Goal: Navigation & Orientation: Understand site structure

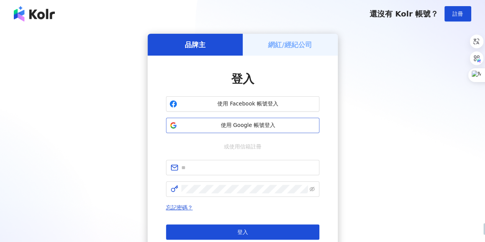
click at [228, 127] on span "使用 Google 帳號登入" at bounding box center [248, 126] width 136 height 8
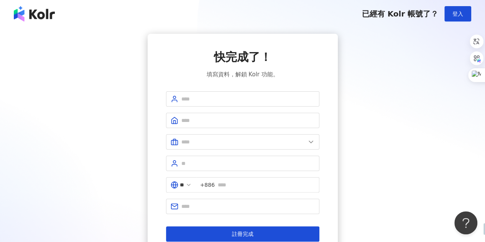
click at [28, 1] on div "已經有 Kolr 帳號了？ 登入" at bounding box center [242, 14] width 485 height 28
click at [445, 10] on button "登入" at bounding box center [458, 13] width 27 height 15
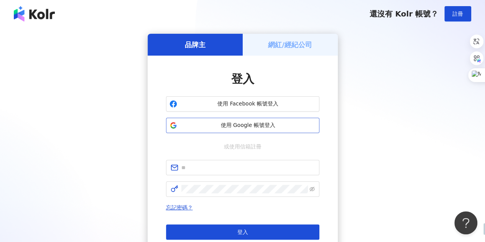
click at [220, 127] on span "使用 Google 帳號登入" at bounding box center [248, 126] width 136 height 8
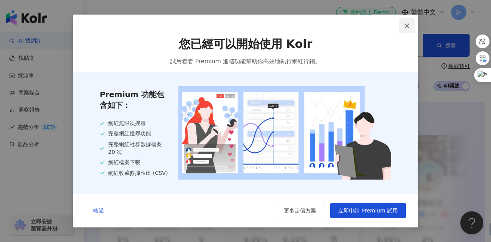
click at [407, 23] on icon "close" at bounding box center [407, 26] width 6 height 6
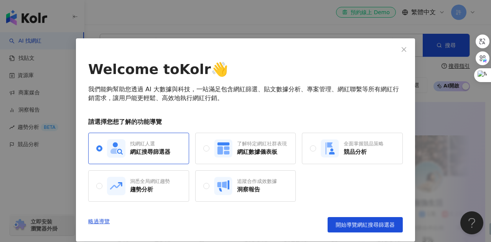
click at [388, 54] on div "Welcome to Kolr 👋 我們能夠幫助您透過 AI 大數據與科技，一站滿足包含網紅篩選、貼文數據分析、專案管理、網紅聯繫等所有網紅行銷需求，讓用戶能…" at bounding box center [245, 139] width 339 height 203
click at [385, 58] on div "Welcome to Kolr 👋 我們能夠幫助您透過 AI 大數據與科技，一站滿足包含網紅篩選、貼文數據分析、專案管理、網紅聯繫等所有網紅行銷需求，讓用戶能…" at bounding box center [245, 139] width 339 height 203
click at [403, 50] on icon "close" at bounding box center [404, 49] width 6 height 6
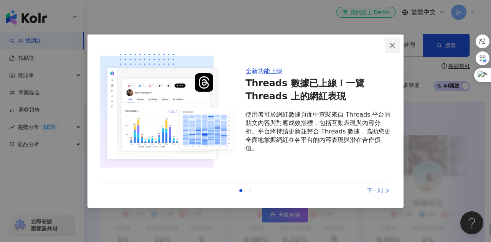
click at [388, 50] on button "Close" at bounding box center [392, 45] width 15 height 15
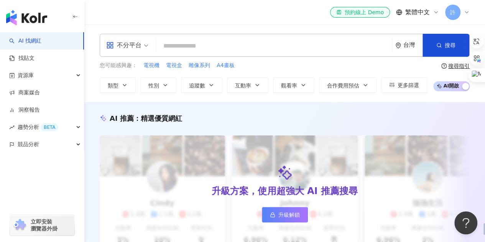
click at [466, 6] on div "許" at bounding box center [458, 12] width 25 height 15
click at [56, 124] on span "趨勢分析 BETA" at bounding box center [38, 127] width 41 height 17
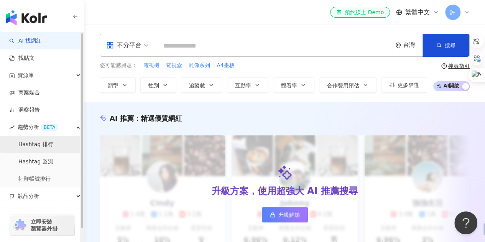
click at [49, 147] on link "Hashtag 排行" at bounding box center [35, 145] width 35 height 8
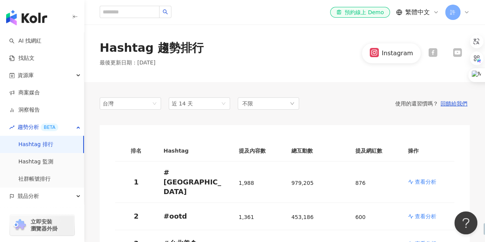
click at [461, 13] on div "許" at bounding box center [458, 12] width 25 height 15
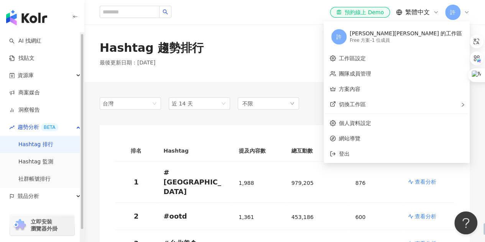
scroll to position [13, 0]
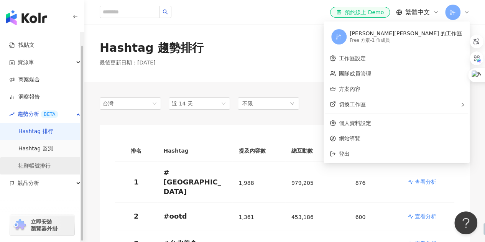
click at [41, 169] on link "社群帳號排行" at bounding box center [34, 166] width 32 height 8
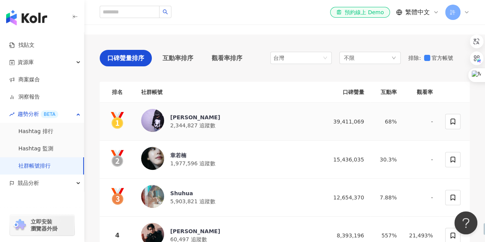
scroll to position [115, 0]
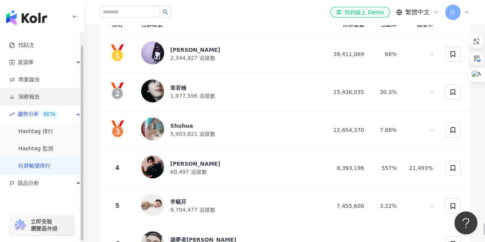
click at [40, 96] on link "洞察報告" at bounding box center [24, 97] width 31 height 8
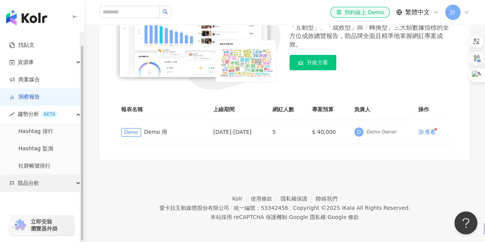
scroll to position [124, 0]
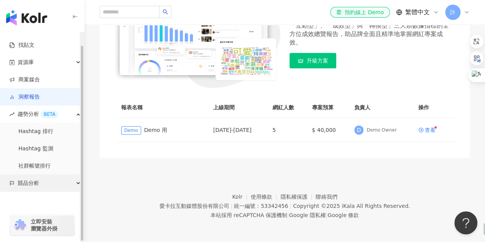
click at [46, 185] on div "競品分析" at bounding box center [42, 183] width 84 height 17
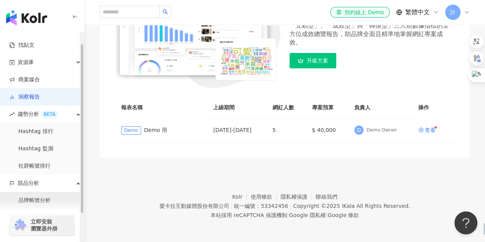
click at [48, 197] on link "品牌帳號分析" at bounding box center [34, 201] width 32 height 8
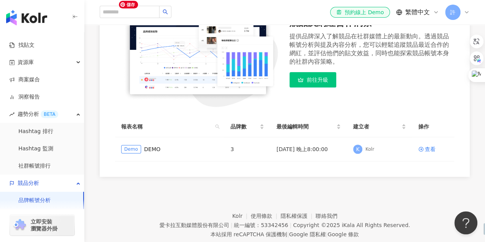
scroll to position [115, 0]
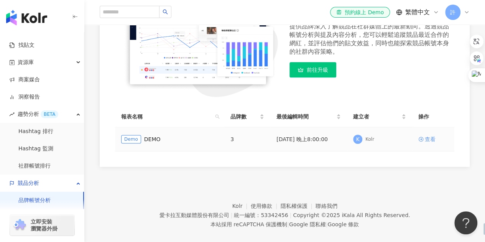
click at [432, 140] on div "查看" at bounding box center [430, 139] width 11 height 8
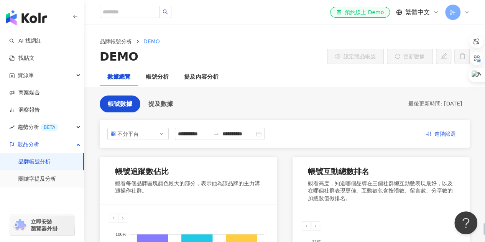
click at [454, 17] on span "許" at bounding box center [453, 12] width 15 height 15
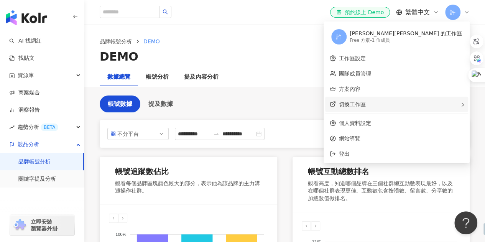
click at [366, 103] on span "切換工作區" at bounding box center [352, 104] width 27 height 6
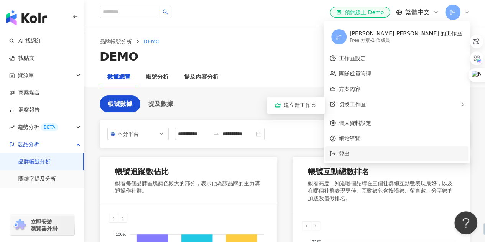
click at [391, 150] on li "登出" at bounding box center [396, 153] width 143 height 15
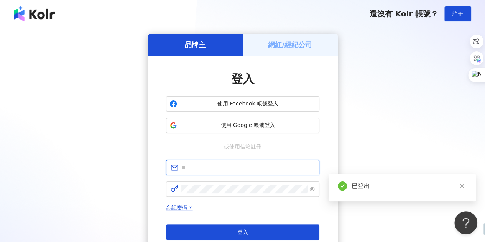
click at [203, 164] on input "text" at bounding box center [249, 167] width 134 height 8
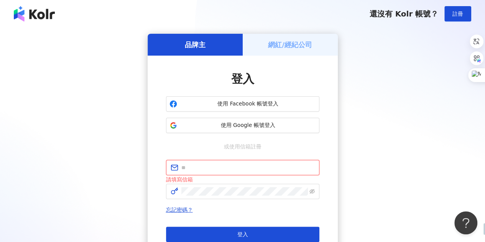
paste input "**********"
drag, startPoint x: 229, startPoint y: 169, endPoint x: 163, endPoint y: 163, distance: 67.1
click at [163, 163] on div "**********" at bounding box center [243, 164] width 190 height 217
click at [286, 169] on input "**********" at bounding box center [249, 167] width 134 height 8
type input "**********"
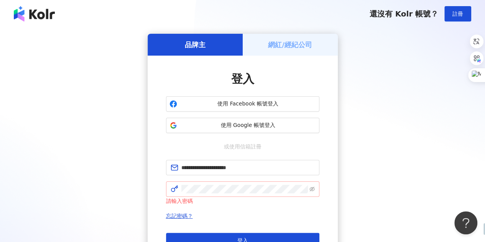
click at [208, 195] on span at bounding box center [242, 189] width 153 height 15
click button "登入" at bounding box center [242, 240] width 153 height 15
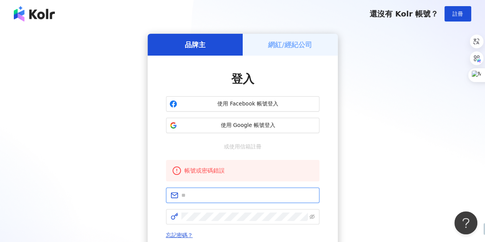
click at [212, 196] on input "text" at bounding box center [249, 195] width 134 height 8
click at [223, 191] on input "text" at bounding box center [249, 195] width 134 height 8
type input "**********"
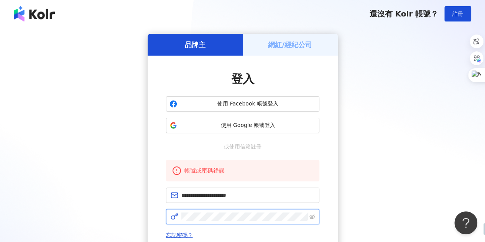
click at [164, 217] on div "**********" at bounding box center [243, 177] width 190 height 243
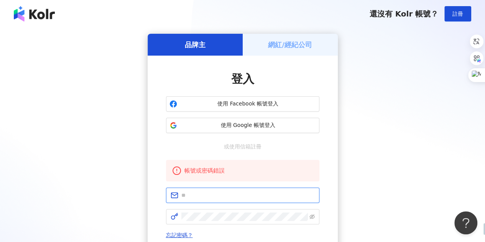
type input "**********"
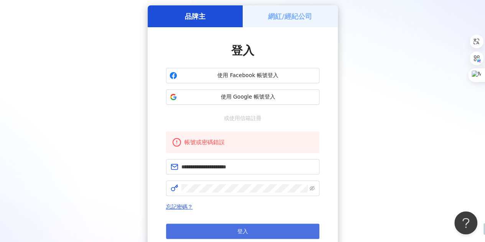
scroll to position [38, 0]
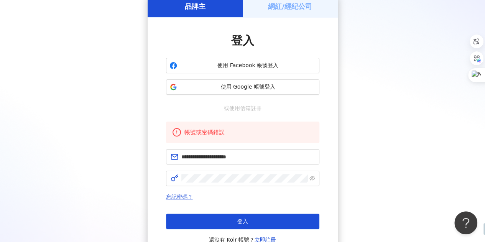
click at [181, 195] on link "忘記密碼？" at bounding box center [179, 197] width 27 height 6
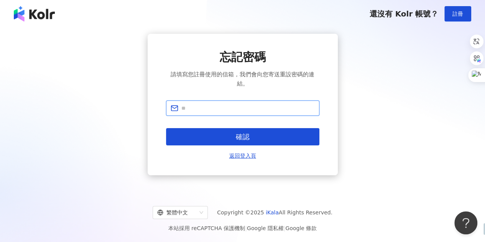
click at [219, 109] on input "text" at bounding box center [249, 108] width 134 height 8
type input "**********"
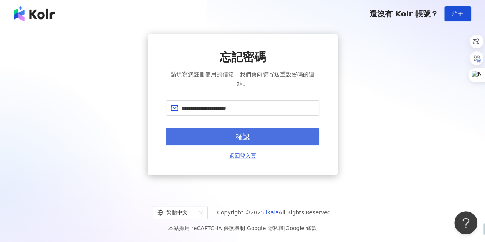
click at [215, 134] on button "確認" at bounding box center [242, 136] width 153 height 17
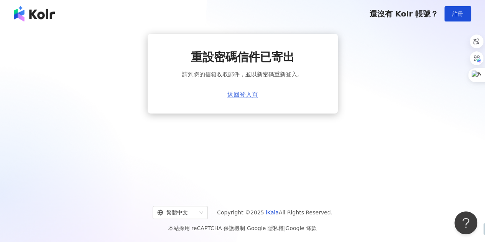
click at [233, 96] on link "返回登入頁" at bounding box center [243, 94] width 31 height 7
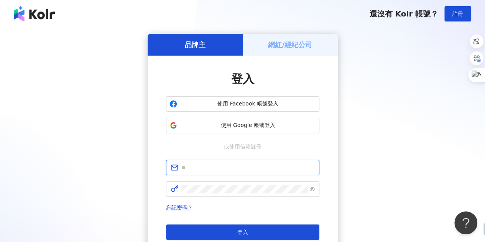
type input "**********"
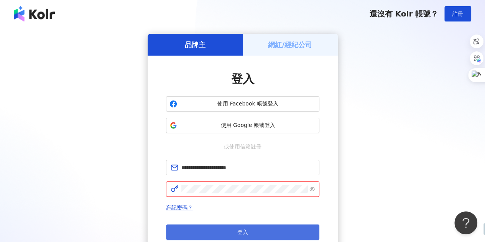
click at [222, 231] on button "登入" at bounding box center [242, 231] width 153 height 15
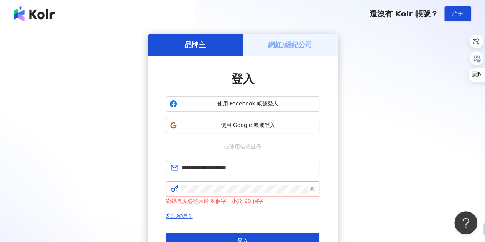
click at [316, 188] on span at bounding box center [242, 189] width 153 height 15
click at [314, 188] on icon "eye-invisible" at bounding box center [312, 188] width 5 height 5
click at [147, 189] on div "**********" at bounding box center [242, 156] width 467 height 245
click at [194, 238] on button "登入" at bounding box center [242, 240] width 153 height 15
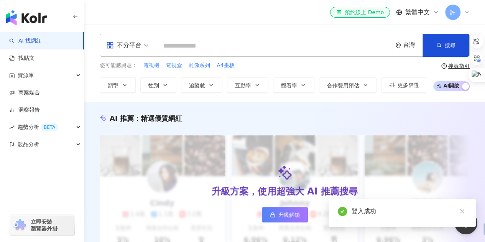
scroll to position [77, 0]
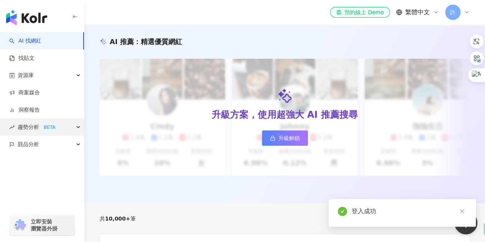
click at [33, 135] on span "趨勢分析 BETA" at bounding box center [38, 127] width 41 height 17
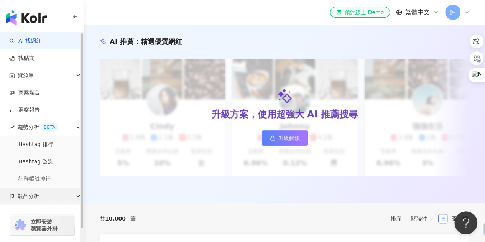
click at [36, 195] on span "競品分析" at bounding box center [28, 196] width 21 height 17
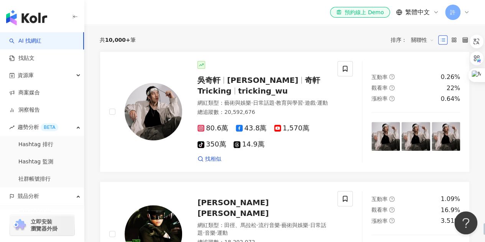
scroll to position [230, 0]
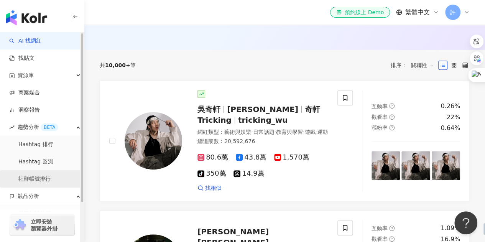
click at [45, 178] on link "社群帳號排行" at bounding box center [34, 179] width 32 height 8
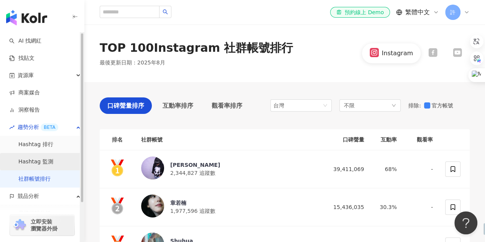
click at [50, 159] on link "Hashtag 監測" at bounding box center [35, 162] width 35 height 8
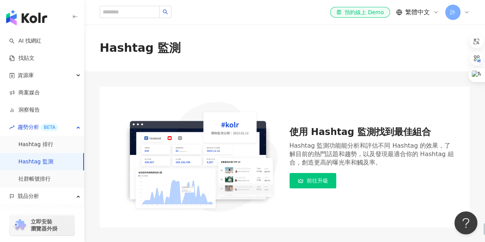
click at [454, 12] on span "許" at bounding box center [452, 12] width 5 height 8
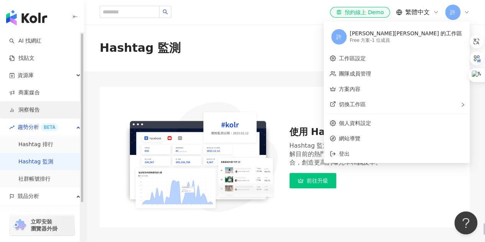
click at [40, 111] on link "洞察報告" at bounding box center [24, 110] width 31 height 8
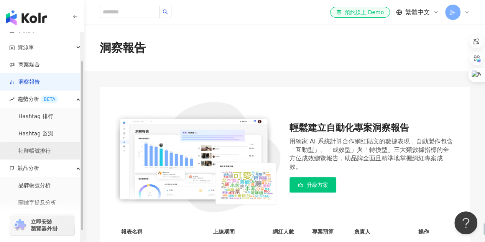
scroll to position [48, 0]
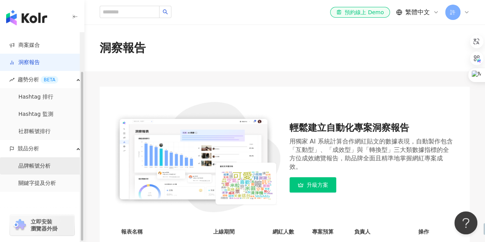
click at [45, 165] on link "品牌帳號分析" at bounding box center [34, 166] width 32 height 8
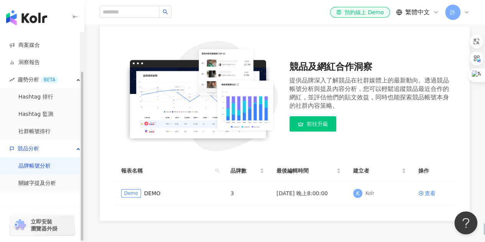
scroll to position [77, 0]
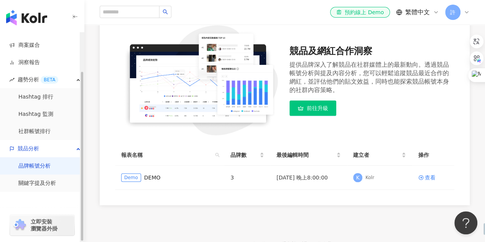
click at [49, 226] on span "立即安裝 瀏覽器外掛" at bounding box center [44, 225] width 27 height 14
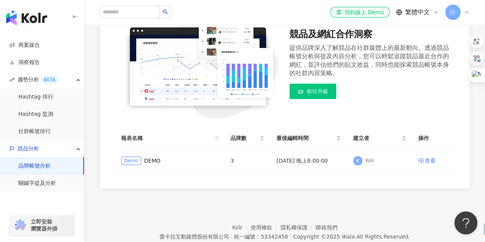
scroll to position [9, 0]
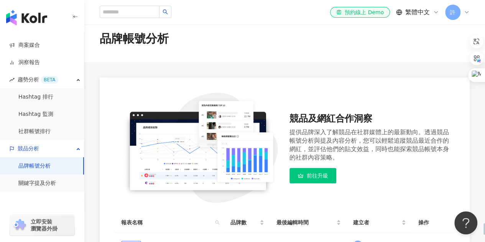
click at [307, 177] on span "前往升級" at bounding box center [317, 176] width 21 height 6
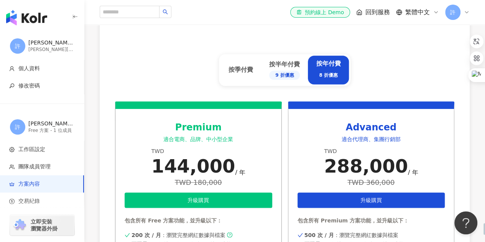
scroll to position [345, 0]
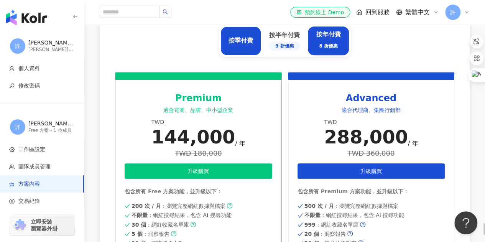
click at [243, 43] on div "按季付費" at bounding box center [241, 40] width 25 height 8
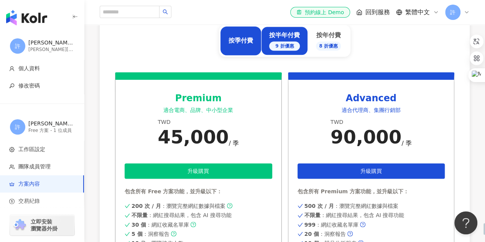
click at [286, 47] on div "9 折優惠" at bounding box center [284, 45] width 31 height 9
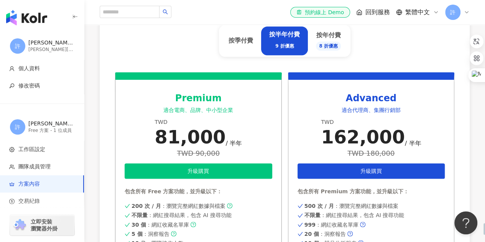
click at [306, 46] on div "按半年付費 9 折優惠" at bounding box center [284, 40] width 47 height 29
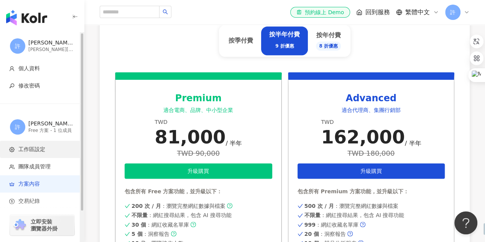
click at [32, 149] on span "工作區設定" at bounding box center [31, 150] width 27 height 8
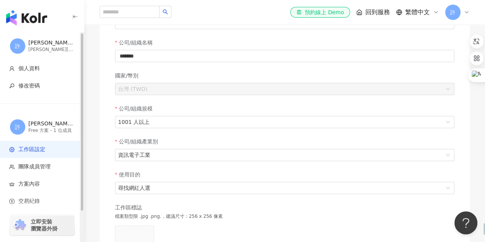
scroll to position [153, 0]
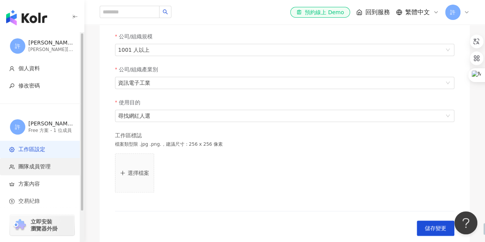
click at [42, 163] on span "團隊成員管理" at bounding box center [34, 167] width 32 height 8
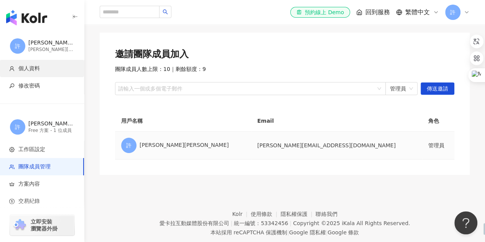
scroll to position [56, 0]
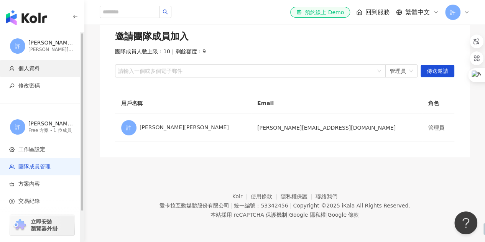
click at [24, 67] on span "個人資料" at bounding box center [28, 69] width 21 height 8
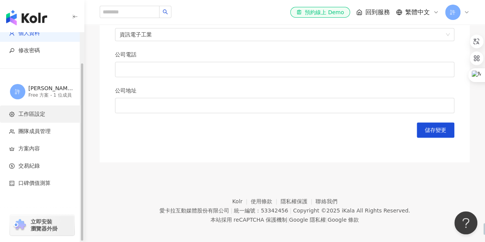
scroll to position [401, 0]
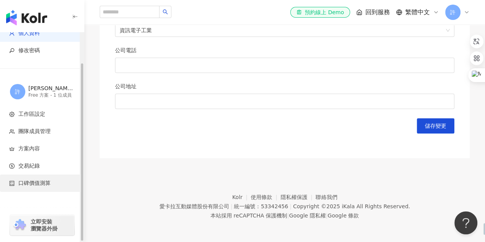
click at [30, 186] on span "口碑價值測算" at bounding box center [34, 184] width 32 height 8
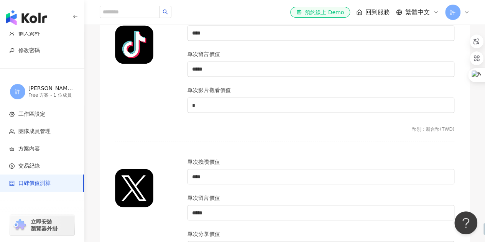
scroll to position [576, 0]
